Goal: Use online tool/utility

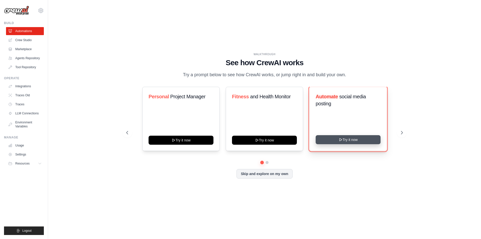
click at [362, 138] on button "Try it now" at bounding box center [348, 139] width 65 height 9
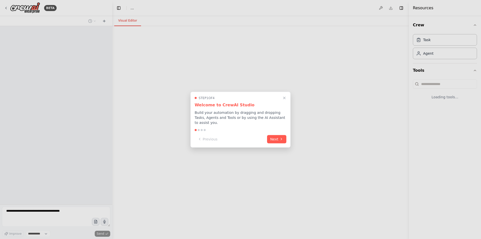
select select "****"
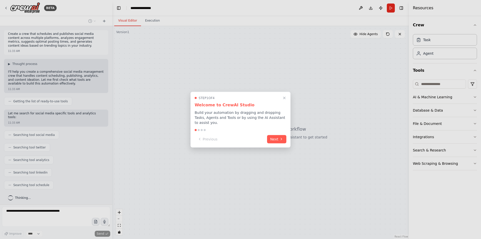
scroll to position [28, 0]
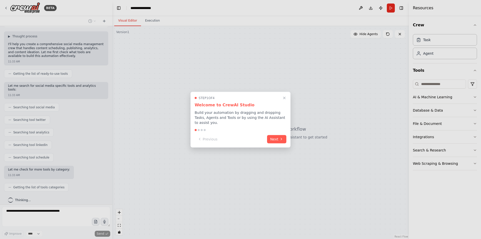
drag, startPoint x: 30, startPoint y: 7, endPoint x: 201, endPoint y: 23, distance: 172.0
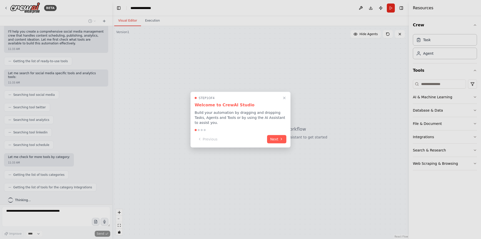
drag, startPoint x: 201, startPoint y: 23, endPoint x: 195, endPoint y: 94, distance: 71.0
click at [195, 94] on div at bounding box center [240, 119] width 481 height 239
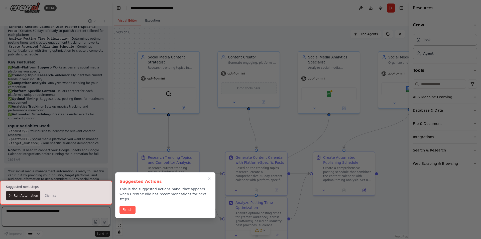
scroll to position [611, 0]
